Goal: Task Accomplishment & Management: Use online tool/utility

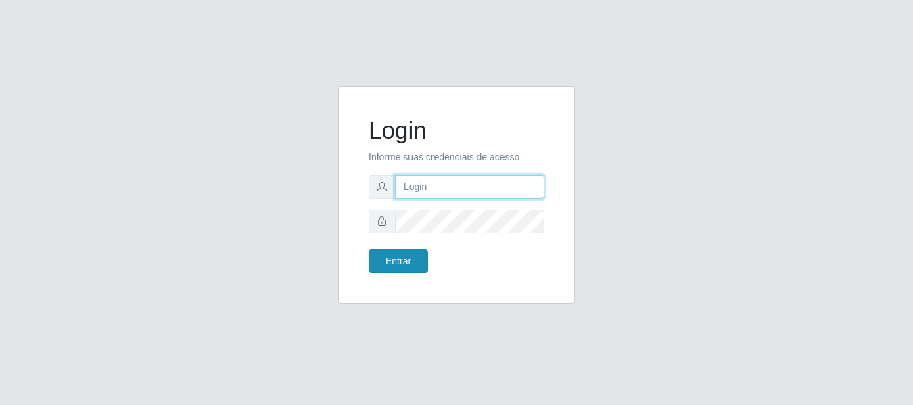
type input "[PERSON_NAME]"
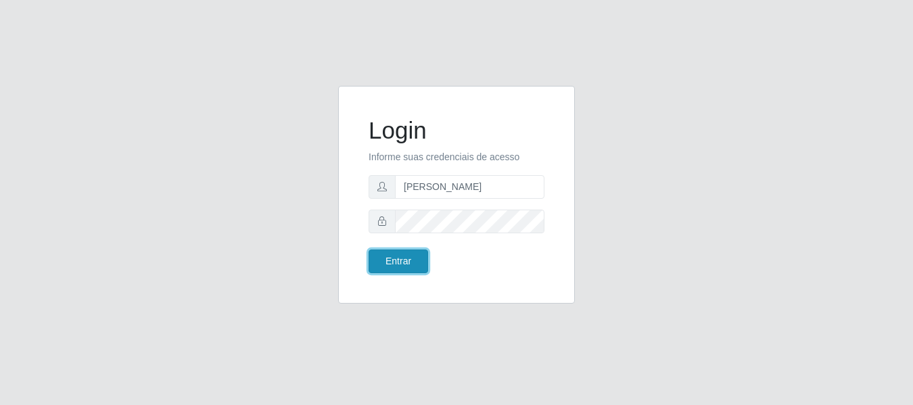
click at [401, 250] on button "Entrar" at bounding box center [399, 262] width 60 height 24
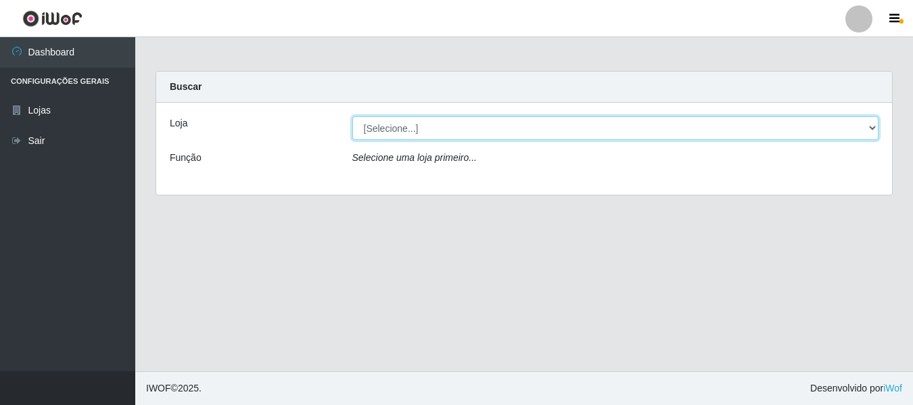
click at [469, 126] on select "[Selecione...] Bemais Supermercados - [GEOGRAPHIC_DATA]" at bounding box center [615, 128] width 527 height 24
select select "249"
click at [352, 116] on select "[Selecione...] Bemais Supermercados - [GEOGRAPHIC_DATA]" at bounding box center [615, 128] width 527 height 24
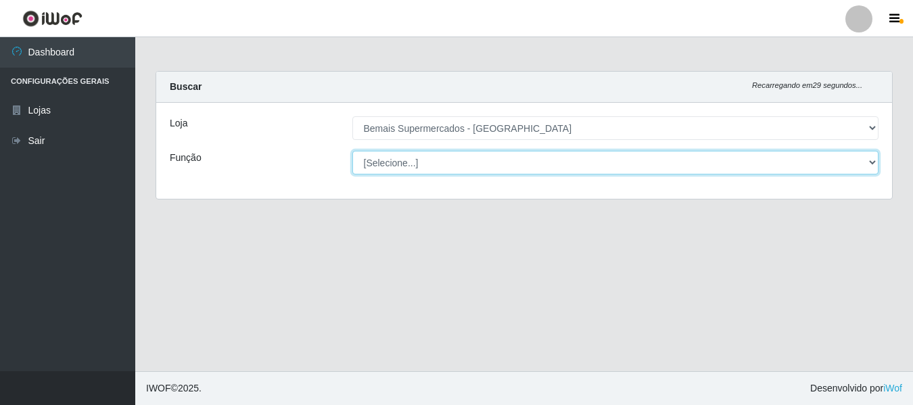
click at [469, 159] on select "[Selecione...] ASG ASG + ASG ++ Auxiliar de Depósito Auxiliar de Depósito + Aux…" at bounding box center [615, 163] width 527 height 24
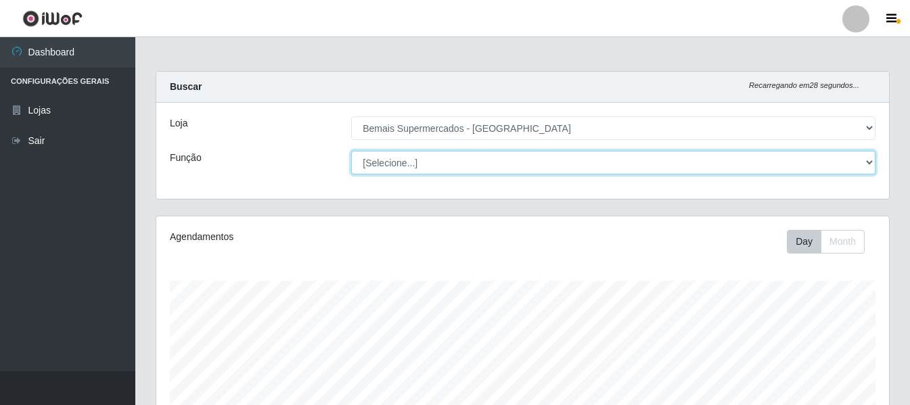
scroll to position [281, 733]
select select "116"
click at [351, 151] on select "[Selecione...] ASG ASG + ASG ++ Auxiliar de Depósito Auxiliar de Depósito + Aux…" at bounding box center [613, 163] width 524 height 24
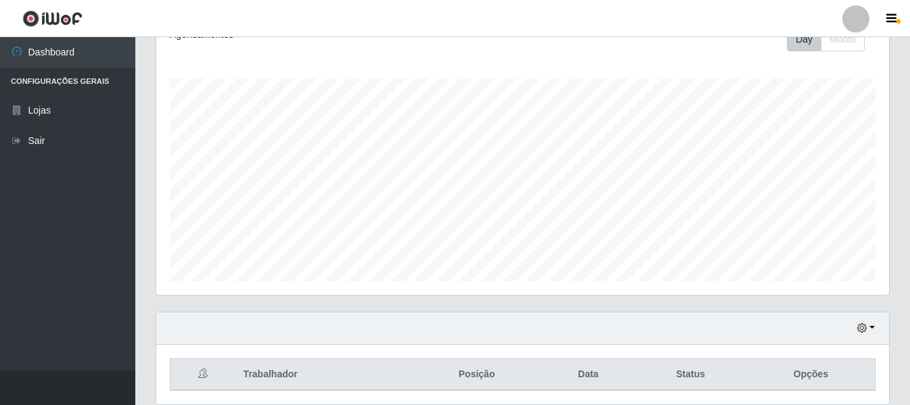
scroll to position [252, 0]
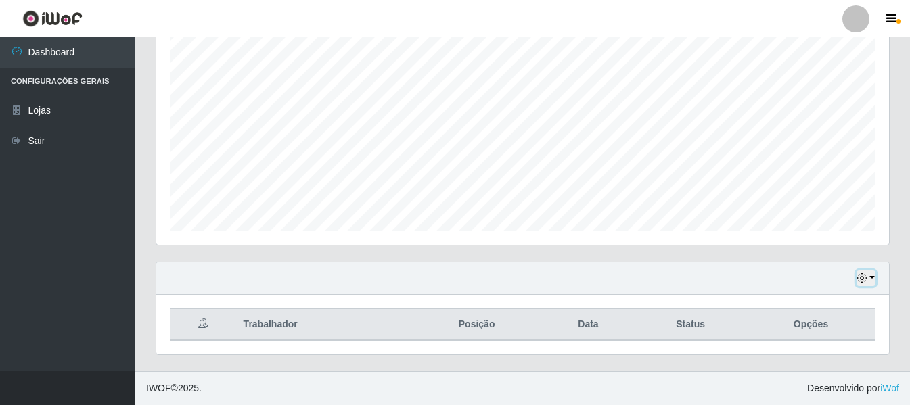
click at [861, 285] on button "button" at bounding box center [865, 279] width 19 height 16
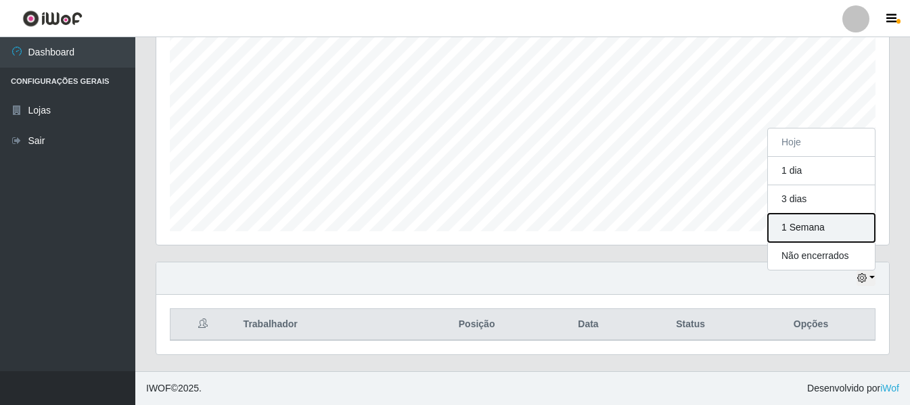
click at [814, 224] on button "1 Semana" at bounding box center [821, 228] width 107 height 28
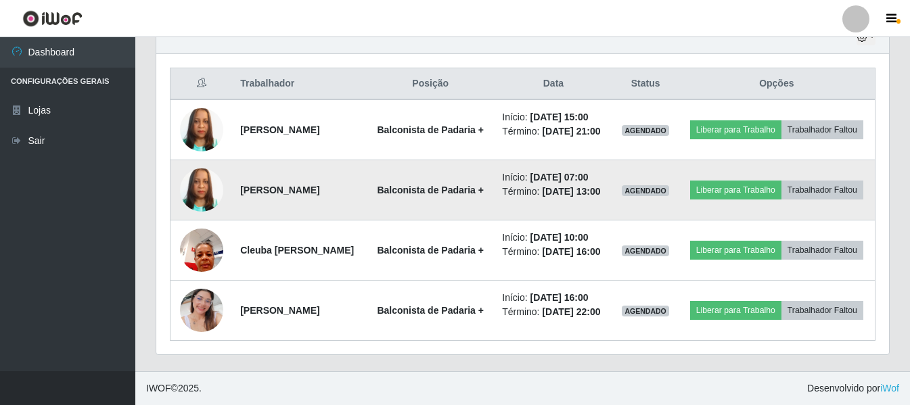
scroll to position [534, 0]
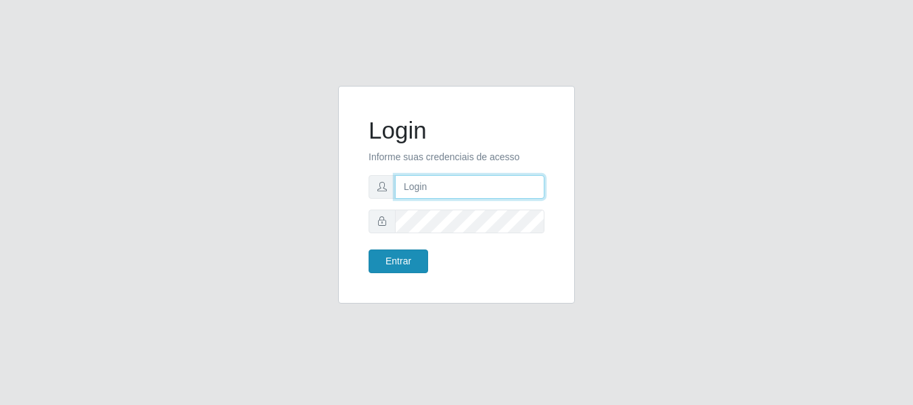
type input "[PERSON_NAME]"
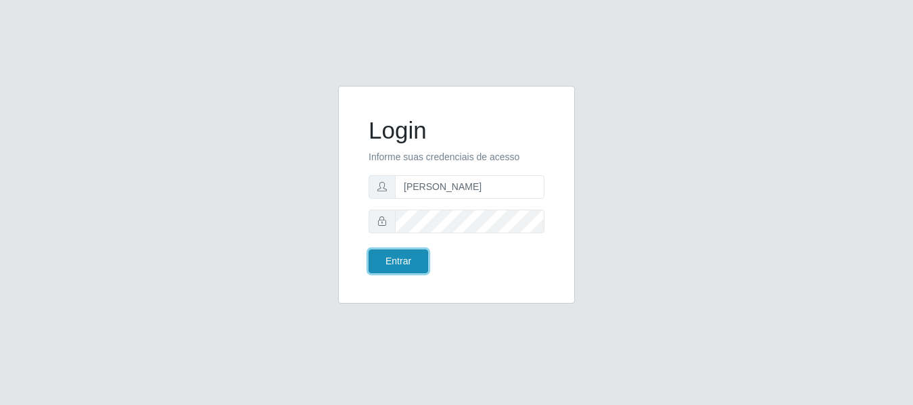
click at [408, 256] on button "Entrar" at bounding box center [399, 262] width 60 height 24
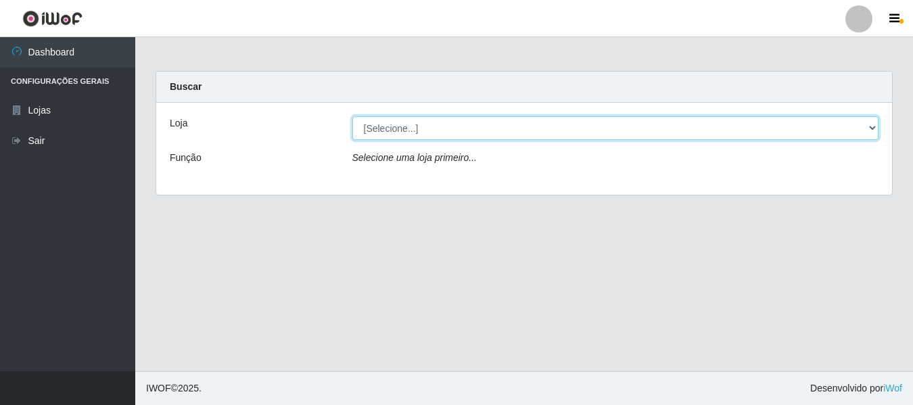
click at [438, 128] on select "[Selecione...] Bemais Supermercados - [GEOGRAPHIC_DATA]" at bounding box center [615, 128] width 527 height 24
select select "249"
click at [352, 116] on select "[Selecione...] Bemais Supermercados - [GEOGRAPHIC_DATA]" at bounding box center [615, 128] width 527 height 24
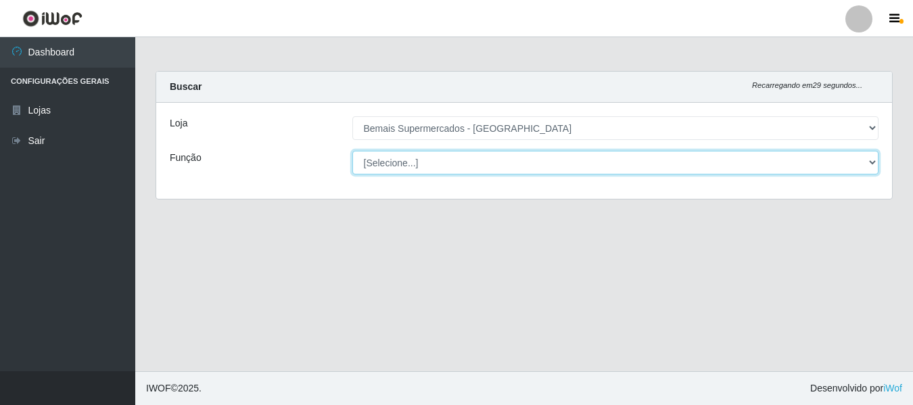
click at [452, 172] on select "[Selecione...] ASG ASG + ASG ++ Auxiliar de Depósito Auxiliar de Depósito + Aux…" at bounding box center [615, 163] width 527 height 24
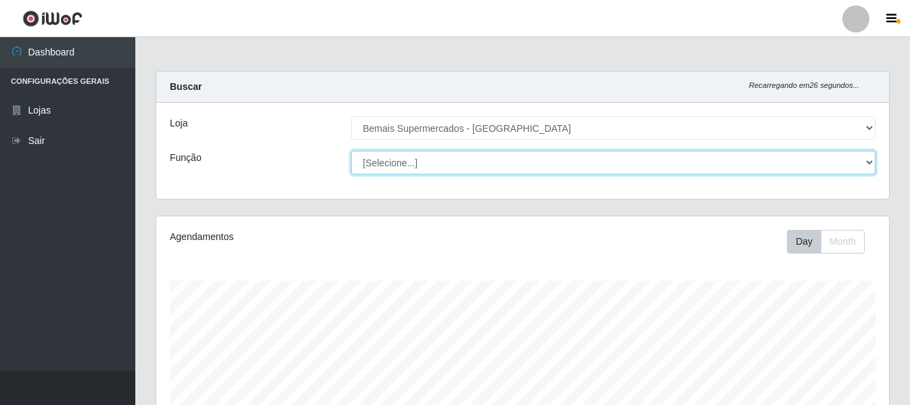
scroll to position [281, 733]
select select "116"
click at [351, 151] on select "[Selecione...] ASG ASG + ASG ++ Auxiliar de Depósito Auxiliar de Depósito + Aux…" at bounding box center [613, 163] width 524 height 24
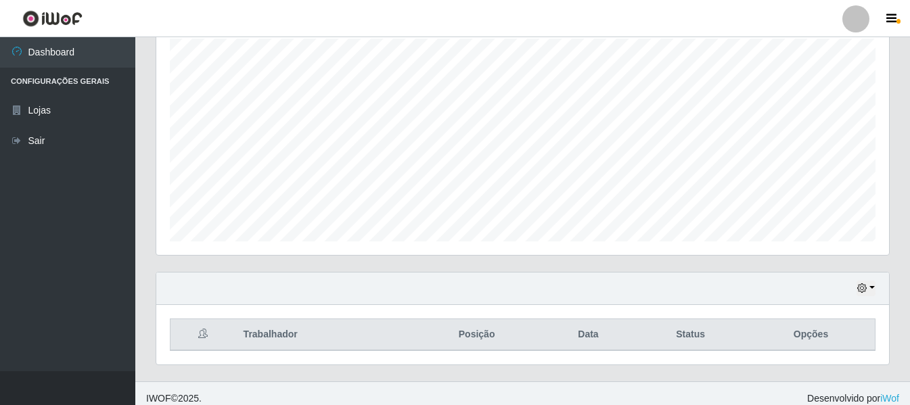
scroll to position [252, 0]
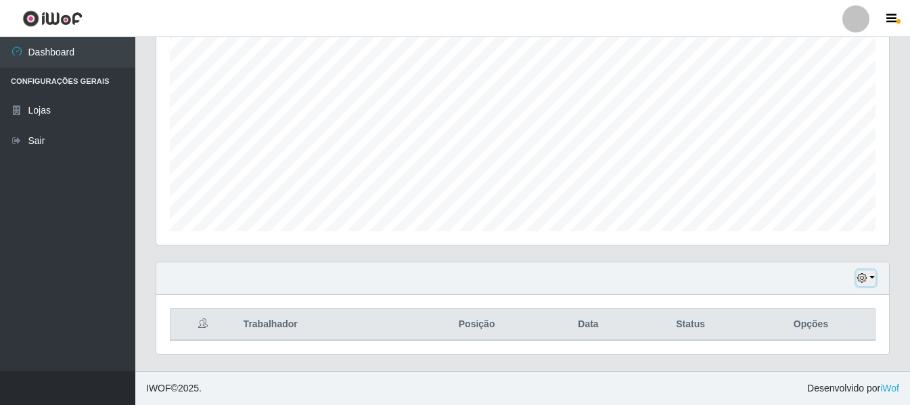
click at [860, 280] on icon "button" at bounding box center [861, 277] width 9 height 9
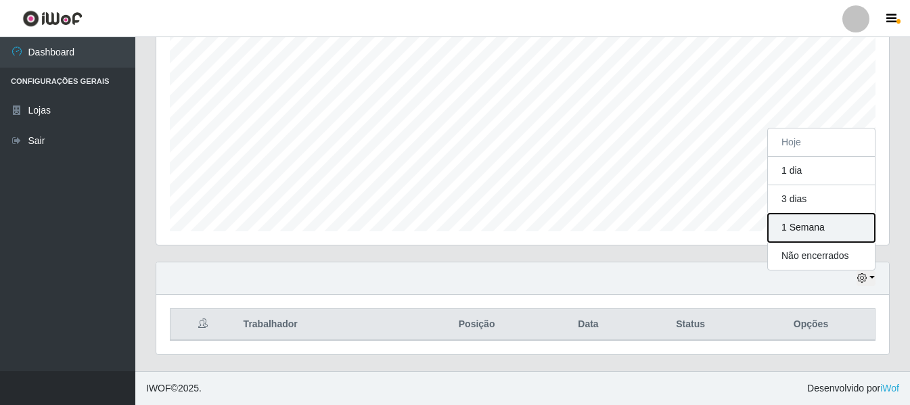
click at [832, 227] on button "1 Semana" at bounding box center [821, 228] width 107 height 28
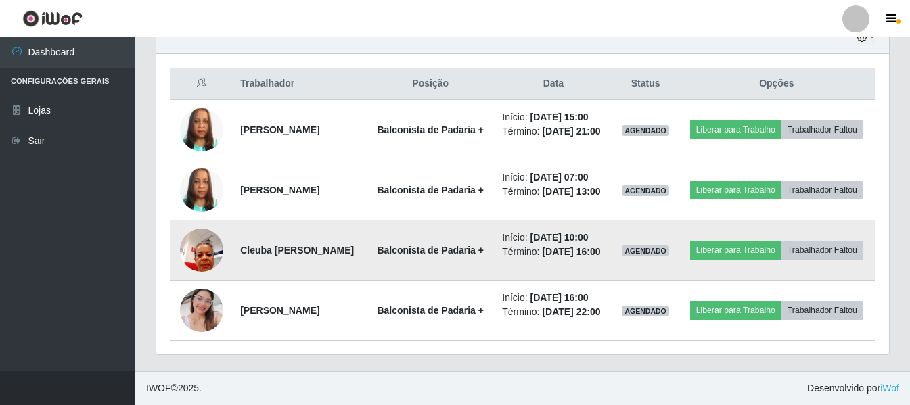
scroll to position [534, 0]
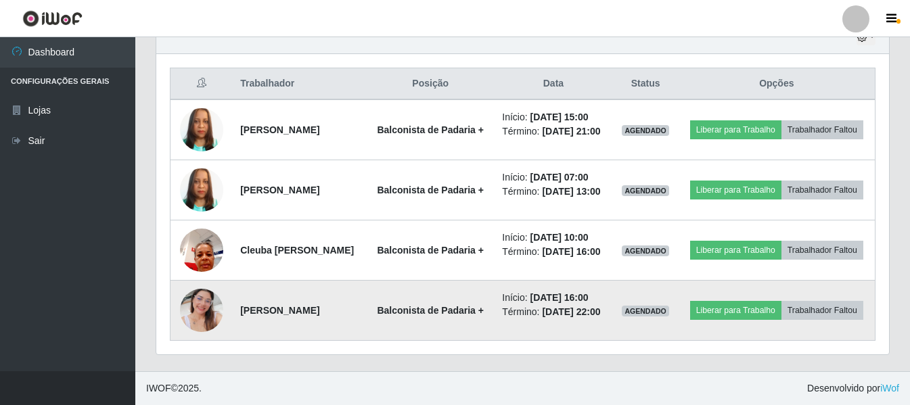
click at [192, 301] on img at bounding box center [201, 310] width 43 height 77
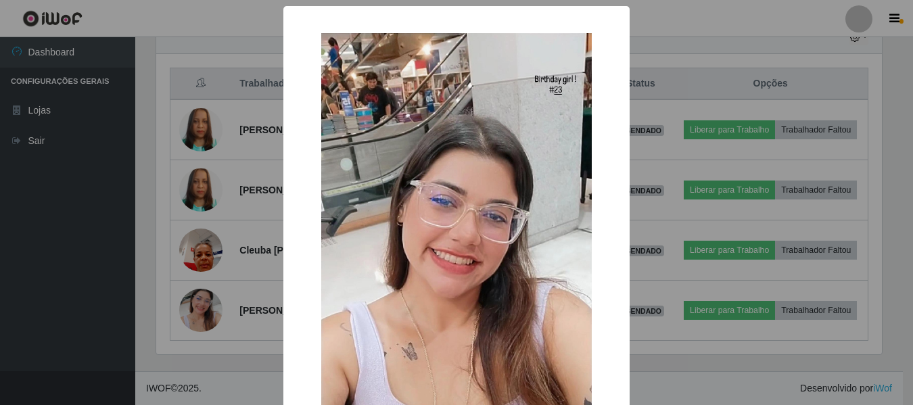
click at [142, 227] on div "× OK Cancel" at bounding box center [456, 202] width 913 height 405
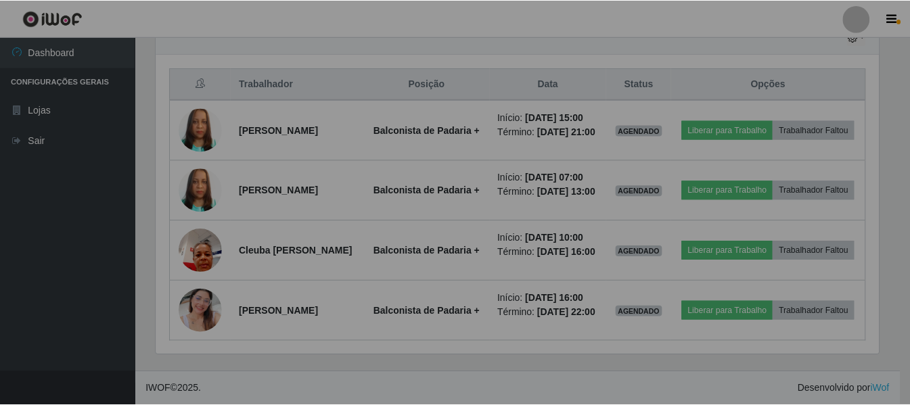
scroll to position [281, 733]
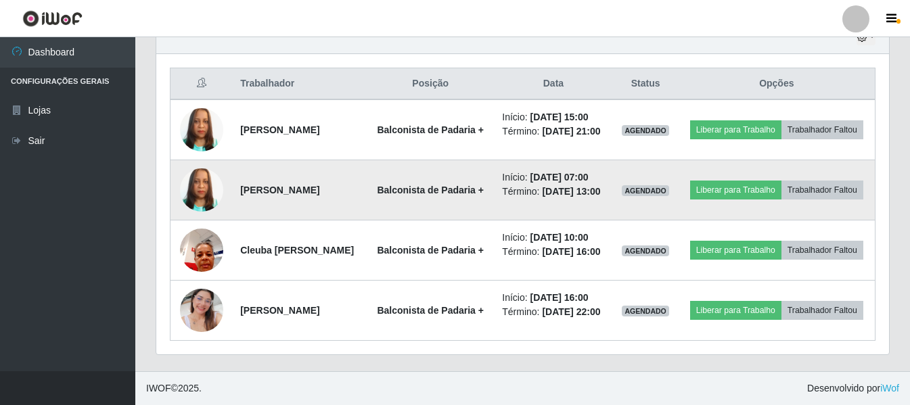
click at [218, 164] on img at bounding box center [201, 190] width 43 height 77
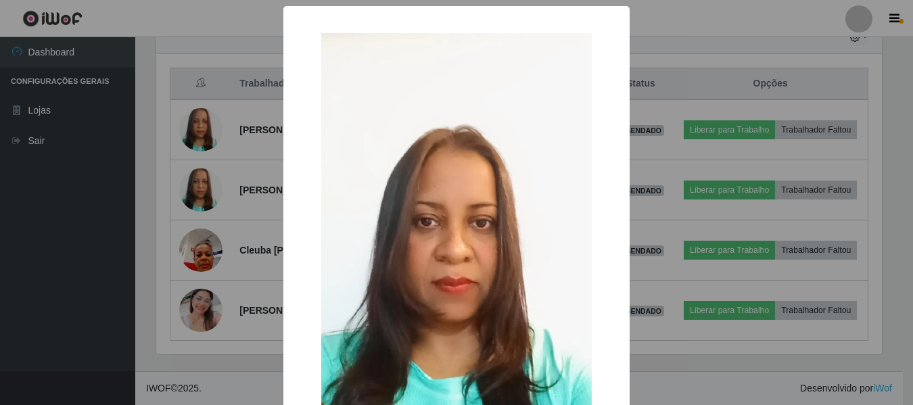
click at [108, 286] on div "× OK Cancel" at bounding box center [456, 202] width 913 height 405
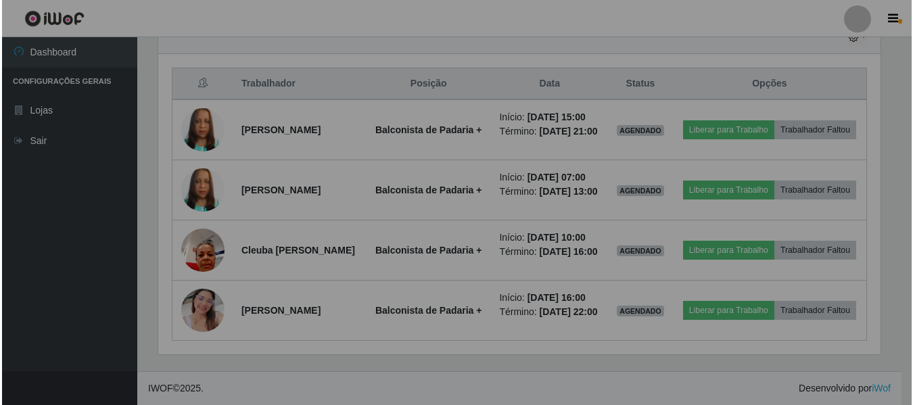
scroll to position [281, 733]
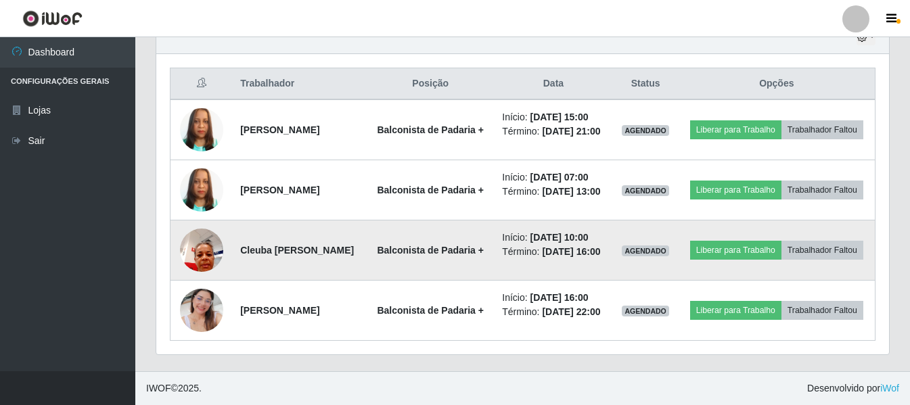
click at [198, 239] on img at bounding box center [201, 249] width 43 height 57
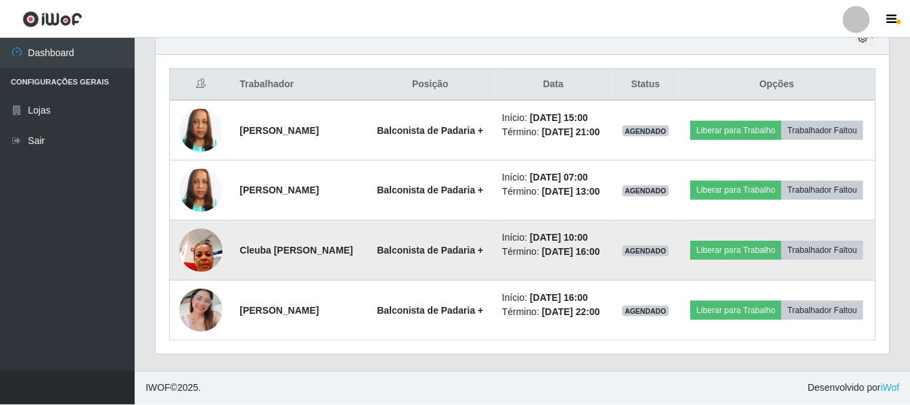
scroll to position [281, 726]
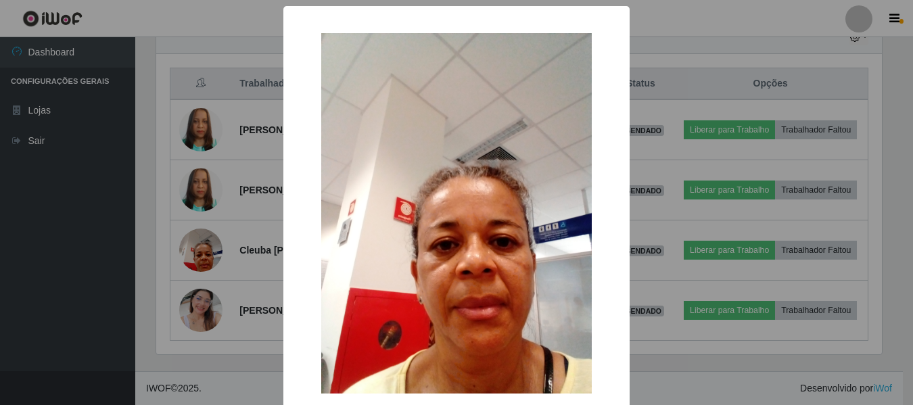
click at [139, 240] on div "× OK Cancel" at bounding box center [456, 202] width 913 height 405
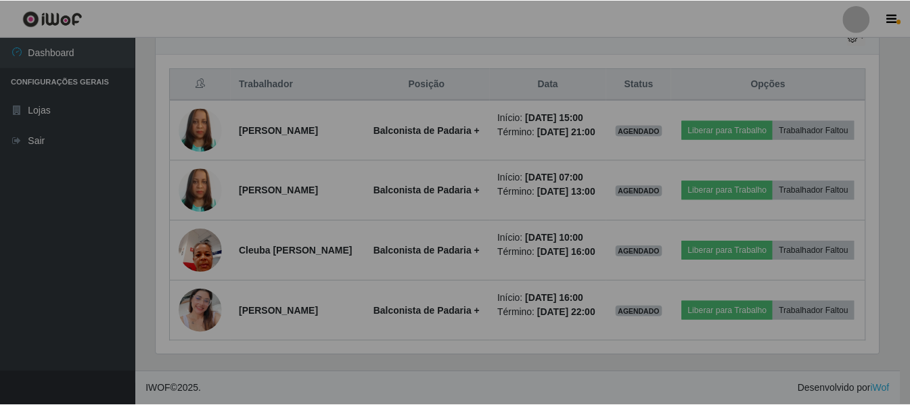
scroll to position [281, 733]
